Goal: Navigation & Orientation: Go to known website

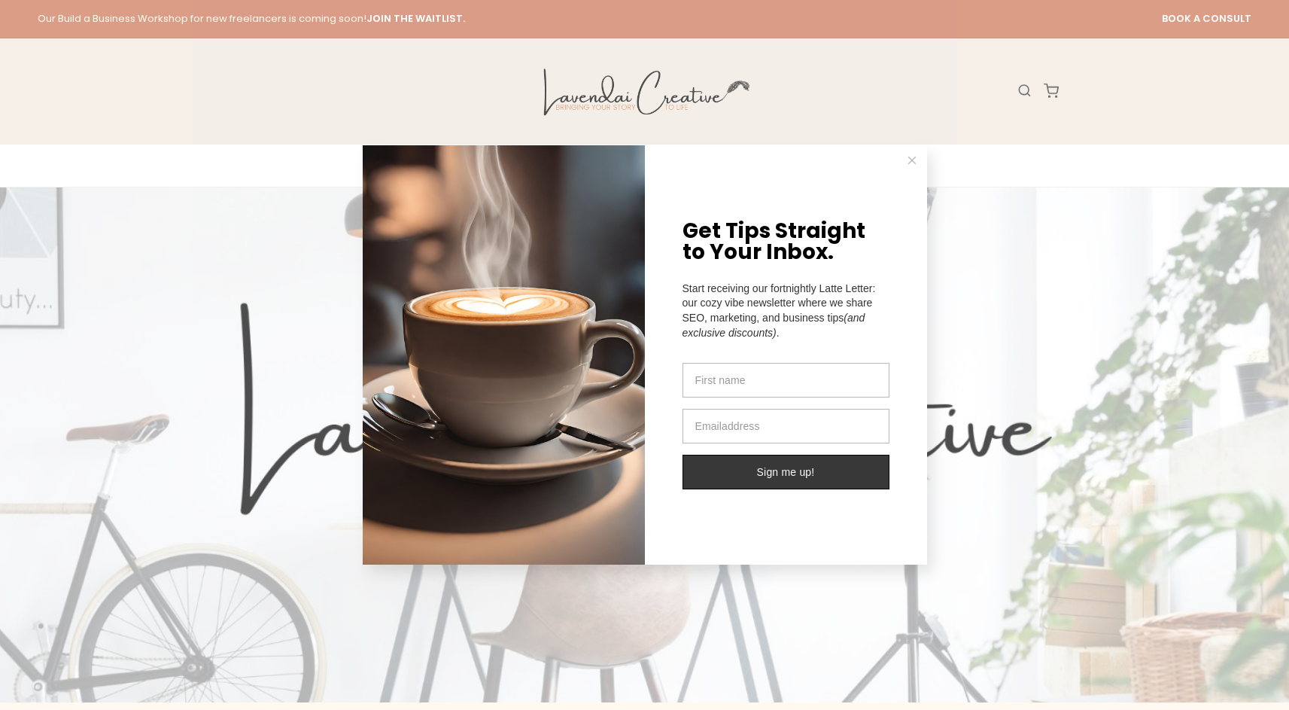
click at [907, 163] on button at bounding box center [912, 160] width 30 height 30
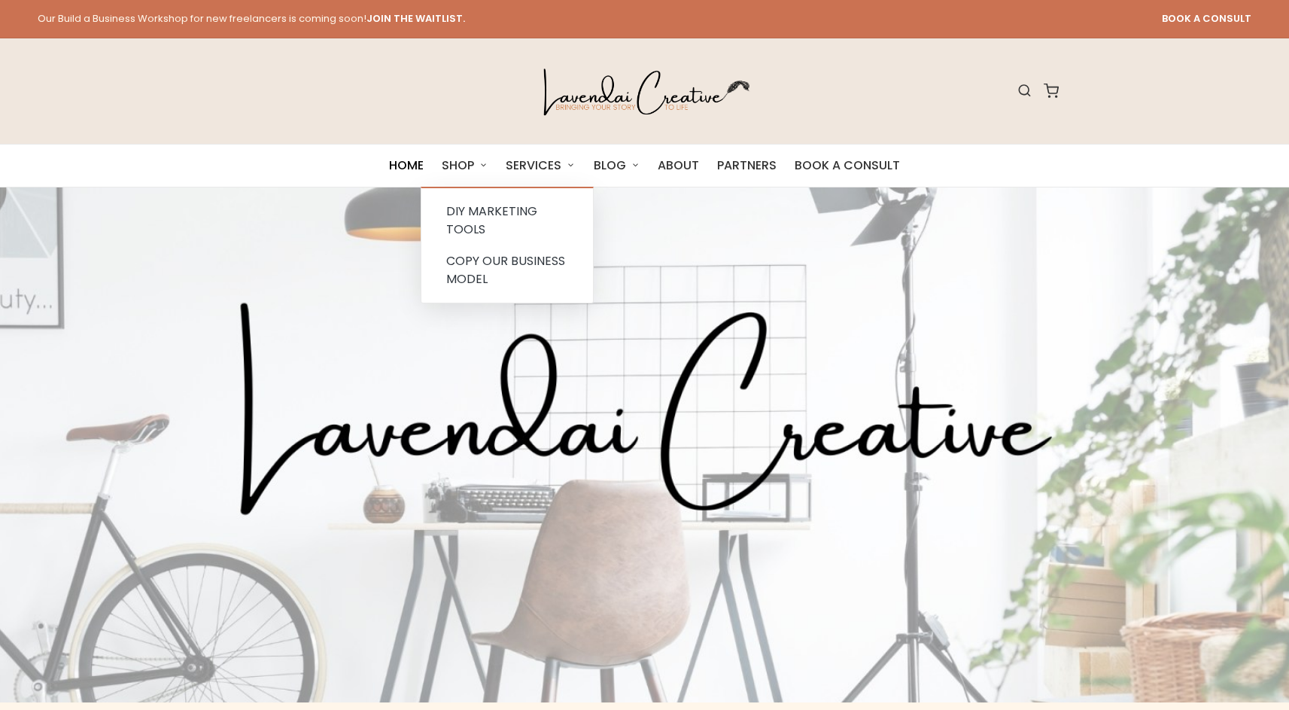
click at [400, 156] on span "HOME" at bounding box center [406, 165] width 35 height 21
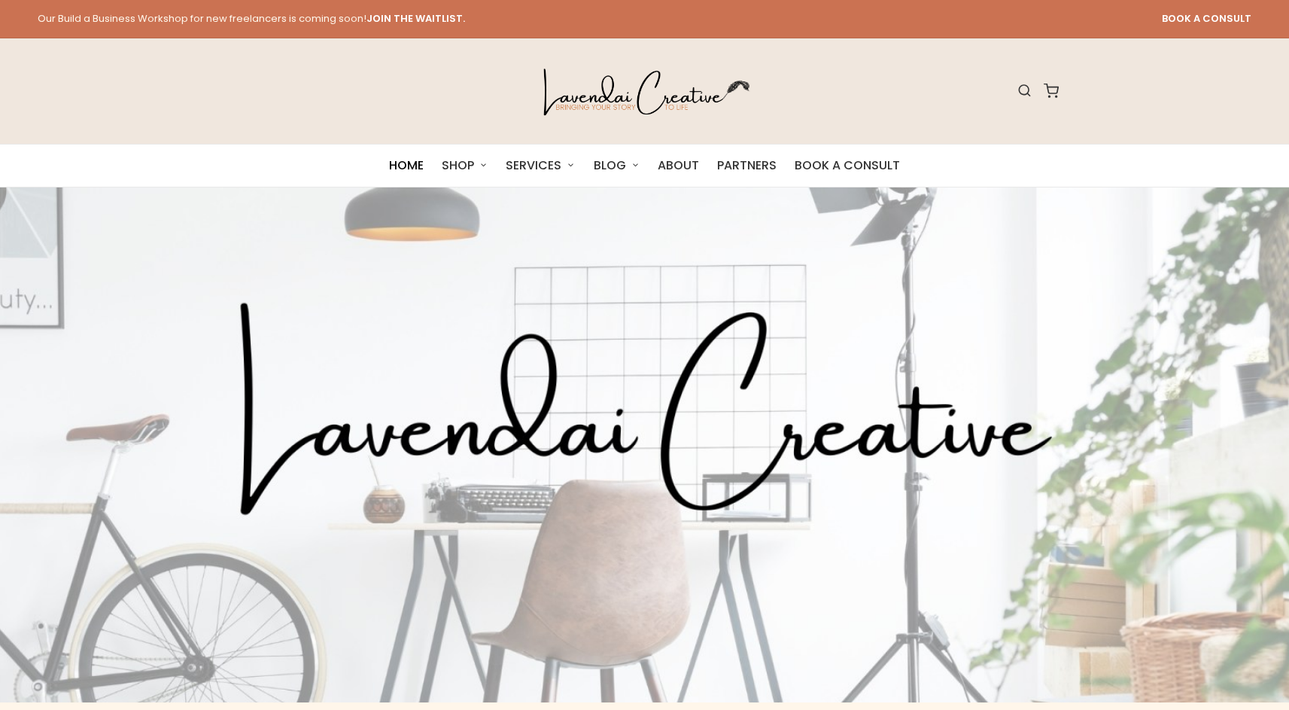
click at [408, 171] on span "HOME" at bounding box center [406, 165] width 35 height 21
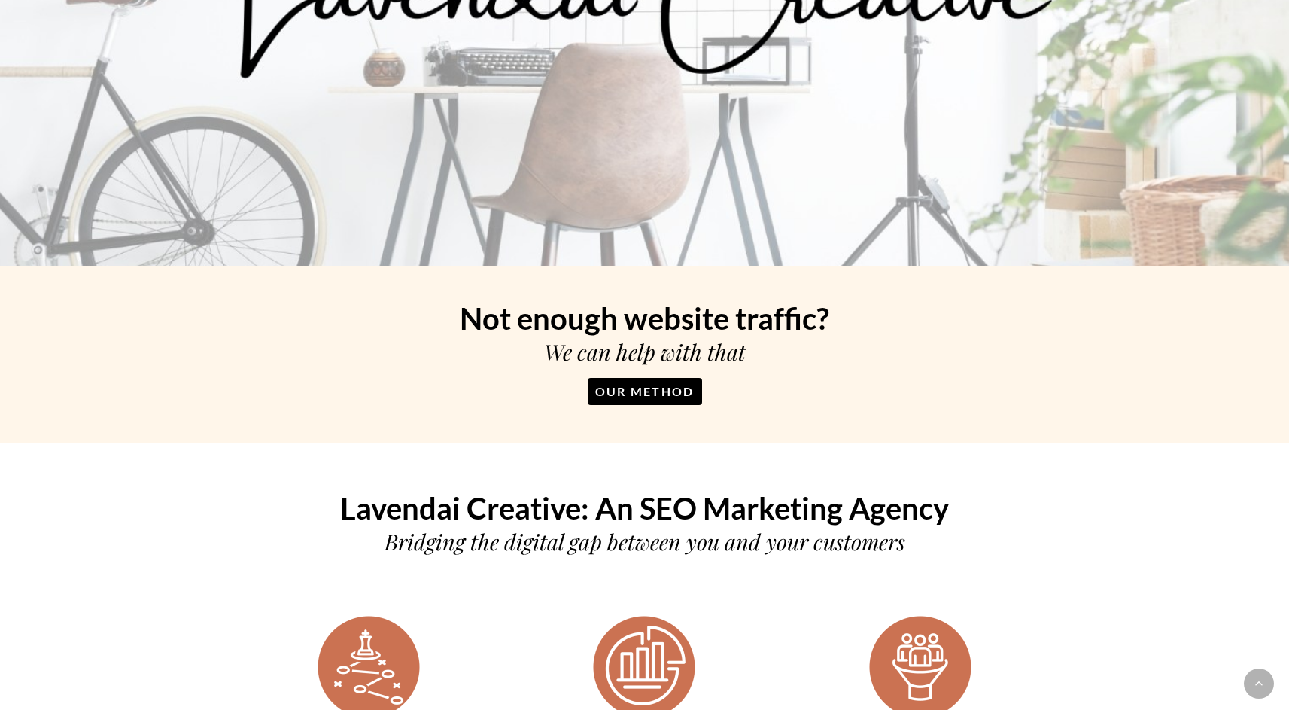
scroll to position [854, 0]
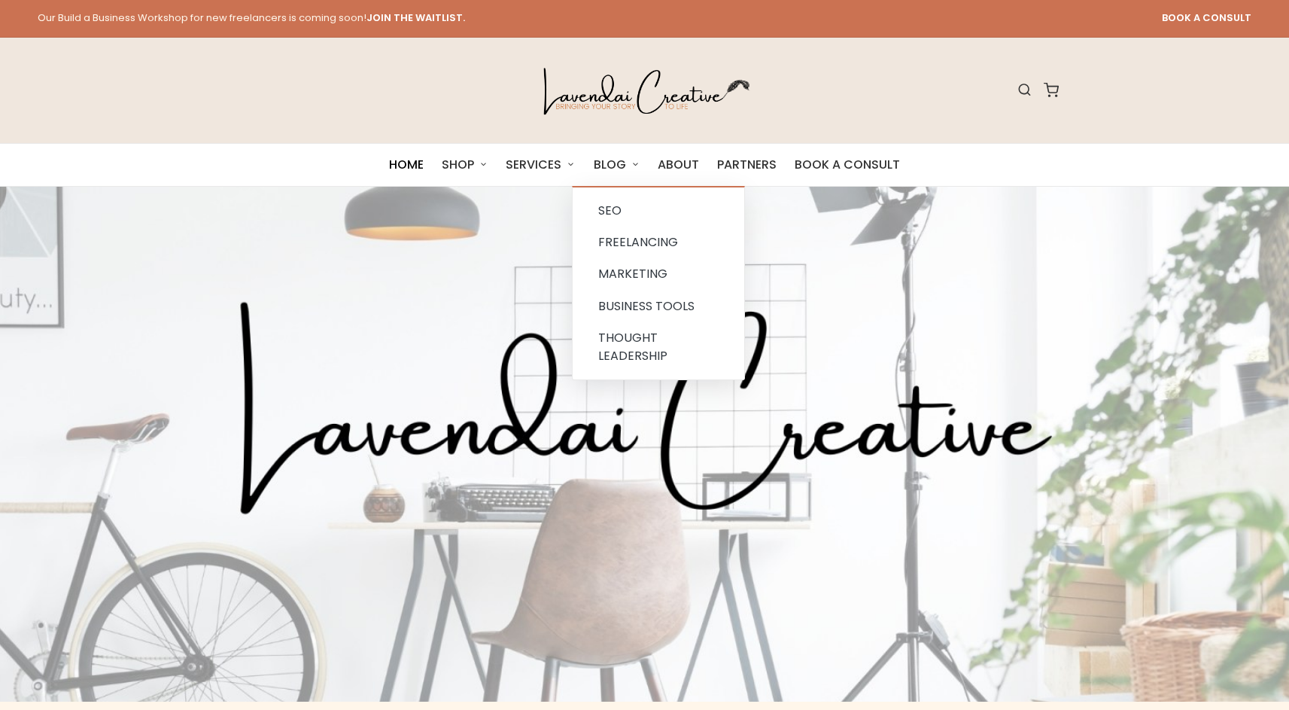
scroll to position [3, 0]
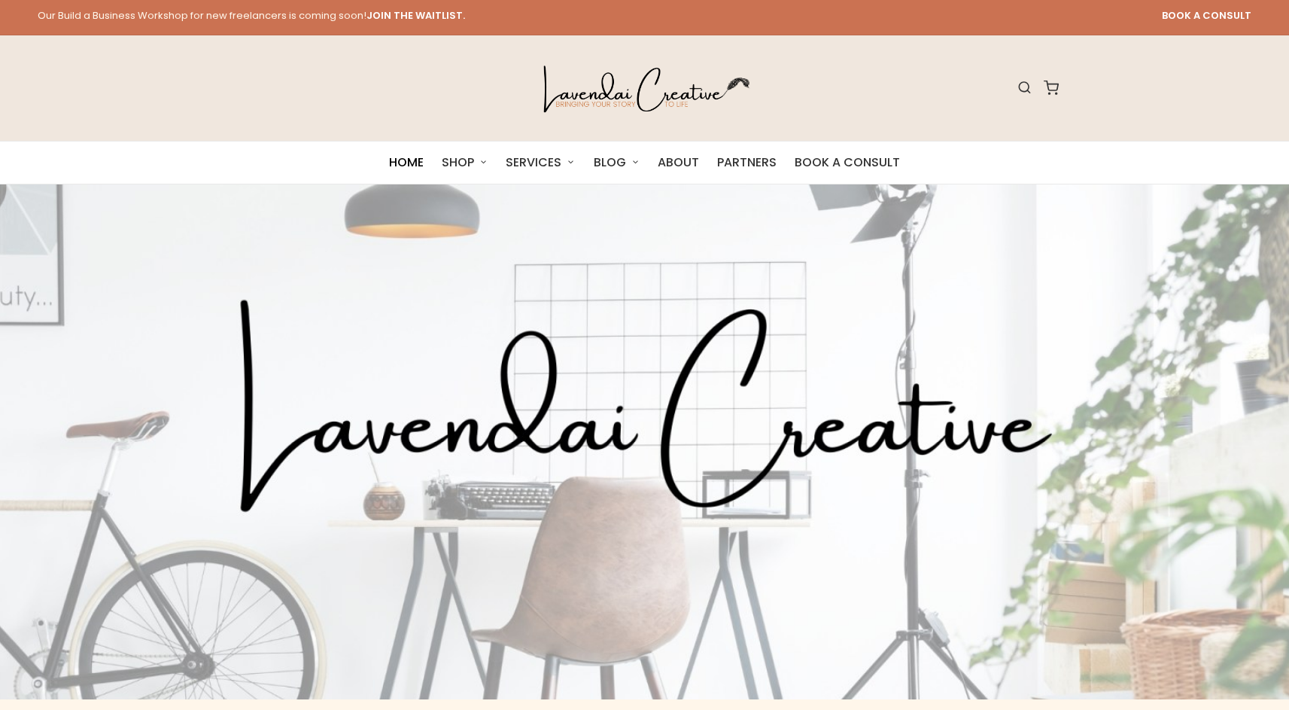
click at [409, 161] on span "HOME" at bounding box center [406, 162] width 35 height 21
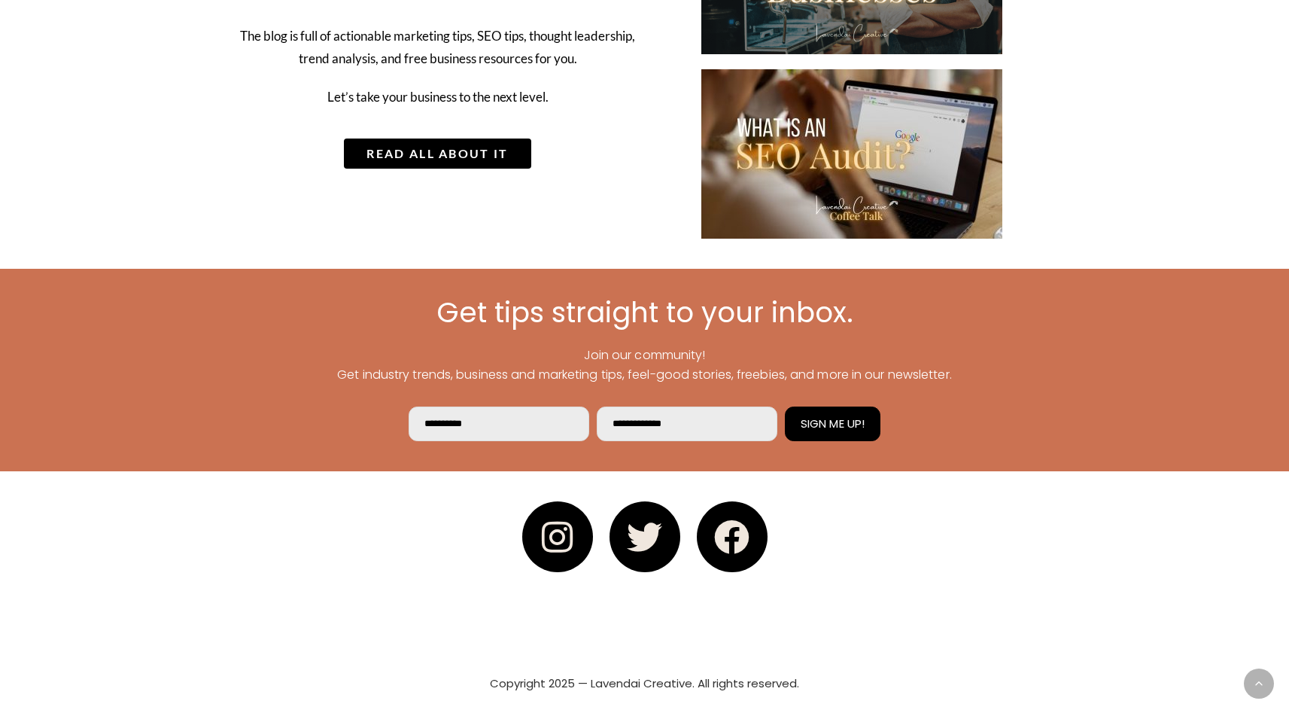
scroll to position [1777, 0]
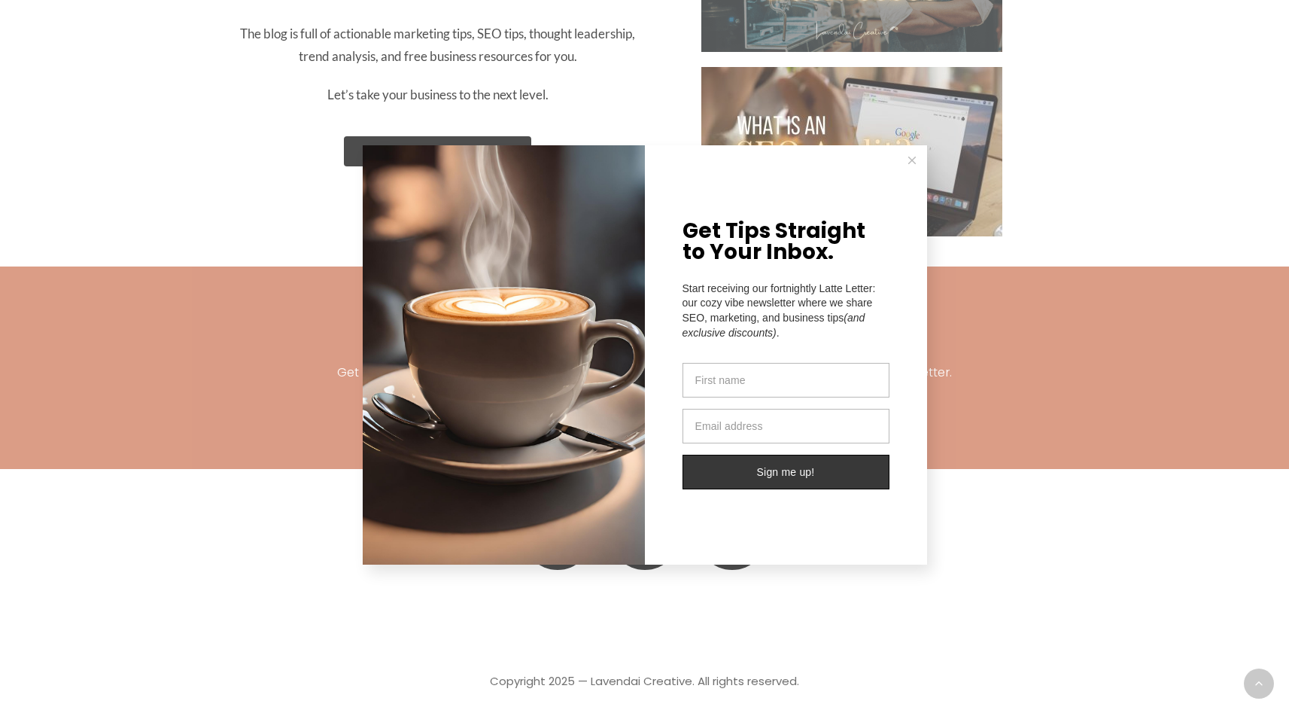
click at [908, 158] on icon at bounding box center [912, 161] width 8 height 8
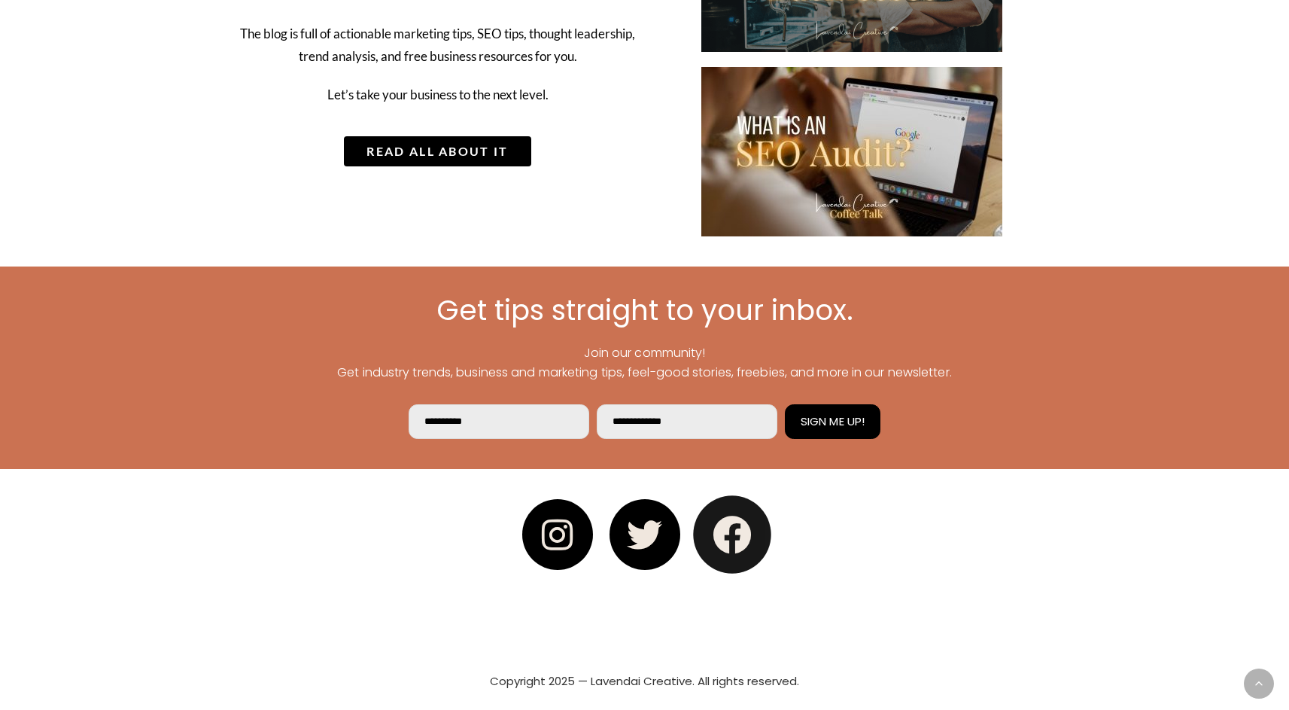
click at [754, 540] on link "Facebook" at bounding box center [732, 535] width 78 height 78
